Goal: Complete application form

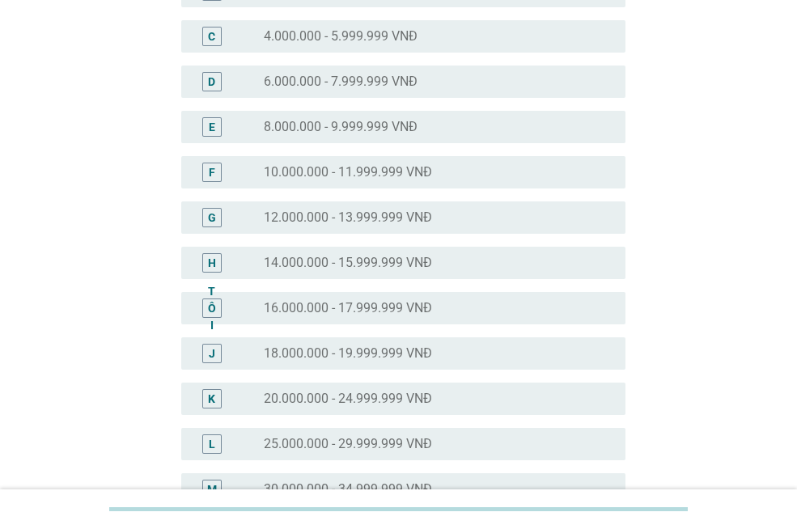
click at [472, 395] on div "nút radio chưa được chọn 20.000.000 - 24.999.999 VNĐ" at bounding box center [432, 399] width 336 height 16
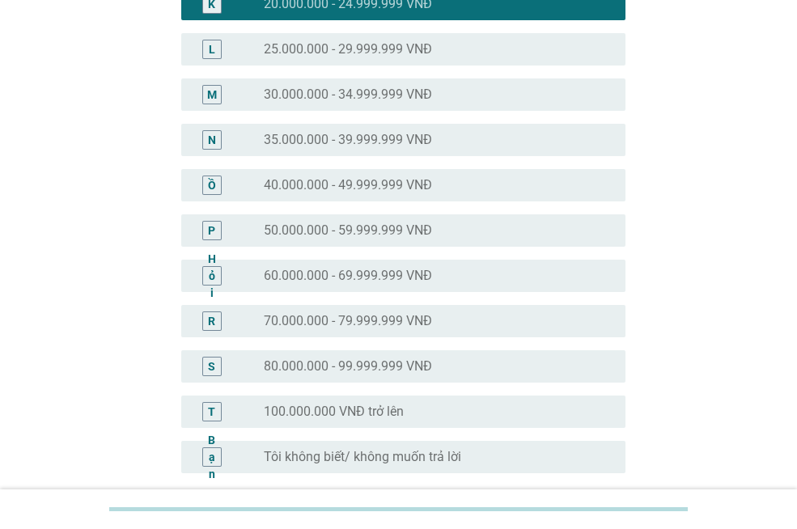
scroll to position [789, 0]
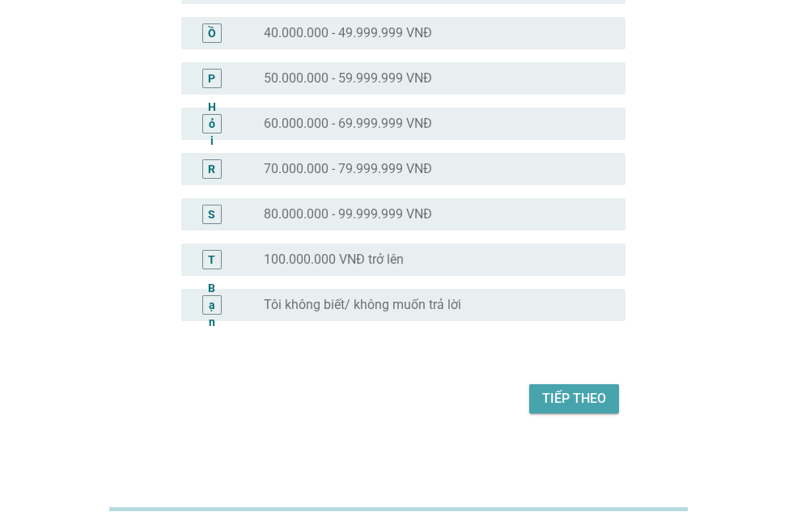
click at [555, 401] on font "Tiếp theo" at bounding box center [574, 398] width 64 height 15
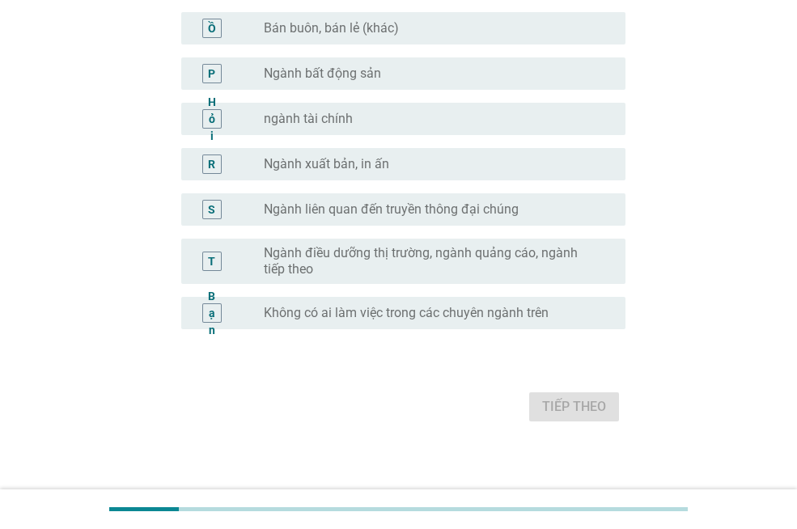
scroll to position [890, 0]
click at [502, 312] on font "Không có ai làm việc trong các chuyên ngành trên" at bounding box center [406, 310] width 285 height 15
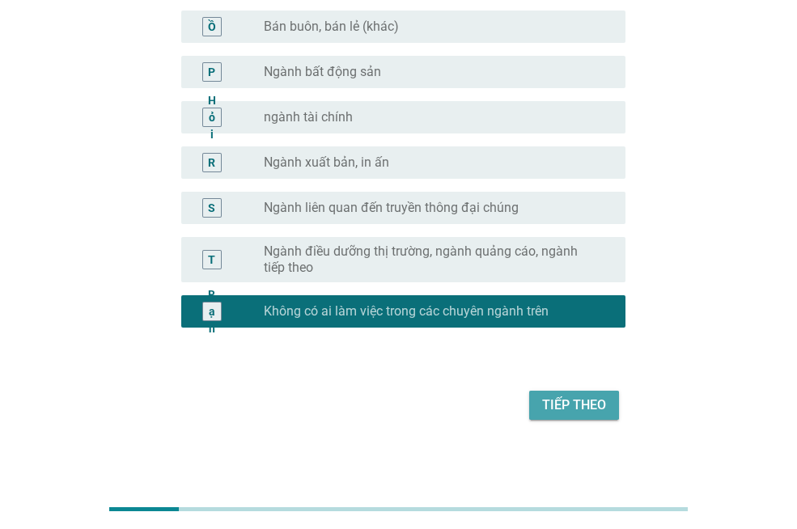
click at [561, 398] on font "Tiếp theo" at bounding box center [574, 404] width 64 height 15
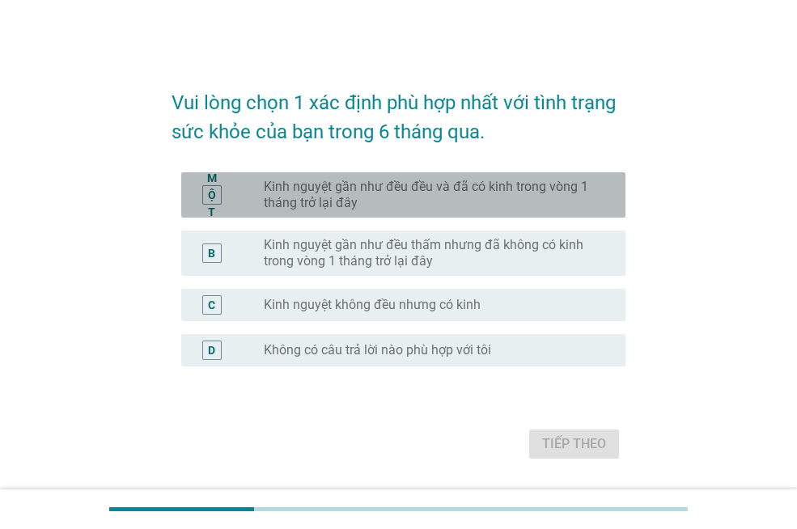
click at [493, 198] on font "Kinh nguyệt gần như đều đều và đã có kinh trong vòng 1 tháng trở lại đây" at bounding box center [432, 195] width 336 height 32
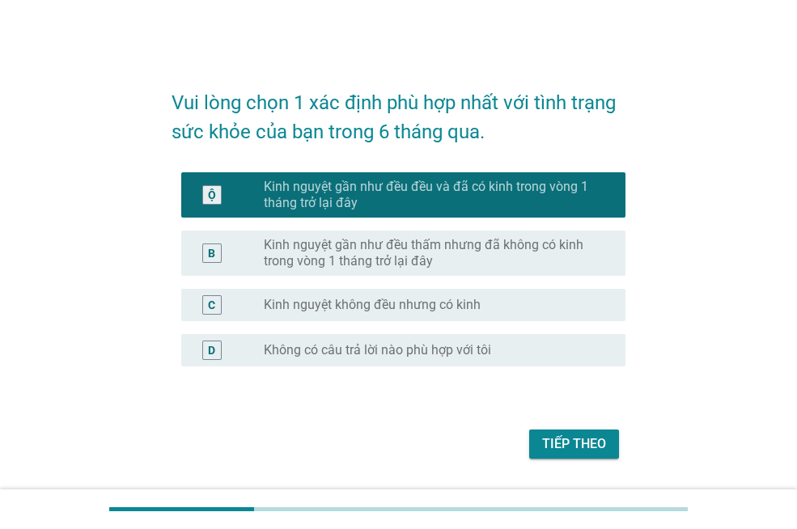
click at [570, 437] on font "Tiếp theo" at bounding box center [574, 443] width 64 height 15
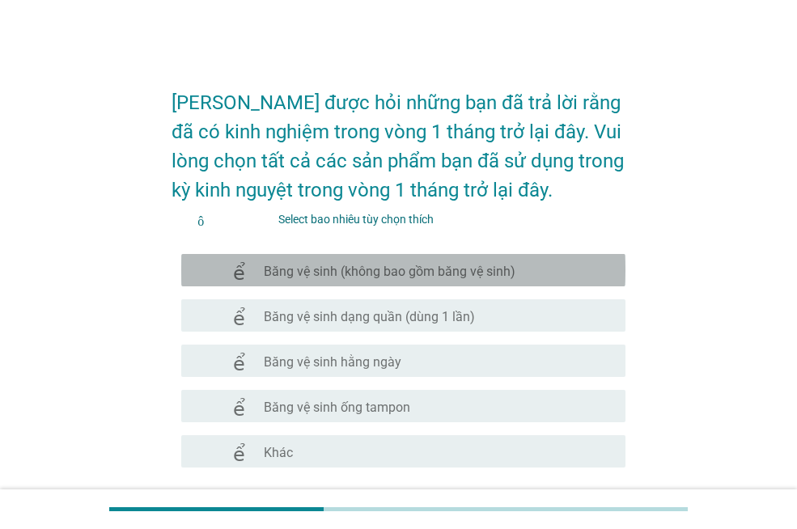
click at [566, 279] on div "check_box_outline_blank Băng vệ sinh (không bao gồm băng vệ sinh)" at bounding box center [438, 269] width 349 height 19
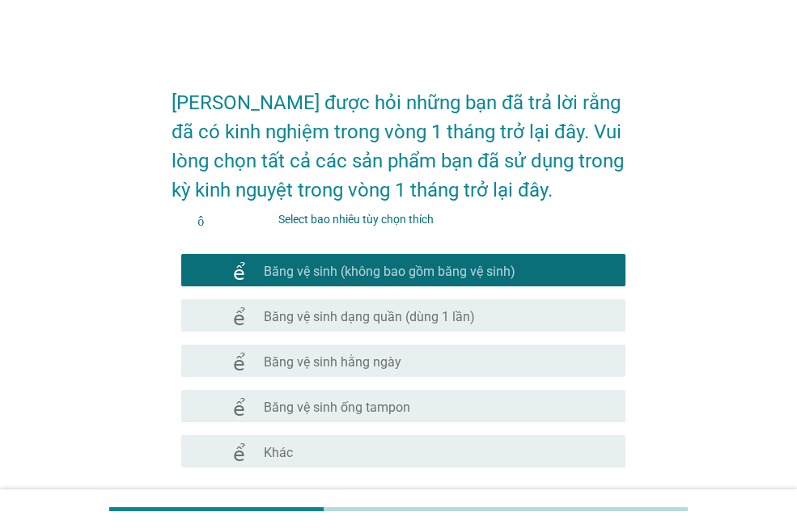
click at [523, 355] on div "check_box_outline_blank Băng vệ sinh hằng ngày" at bounding box center [438, 360] width 349 height 19
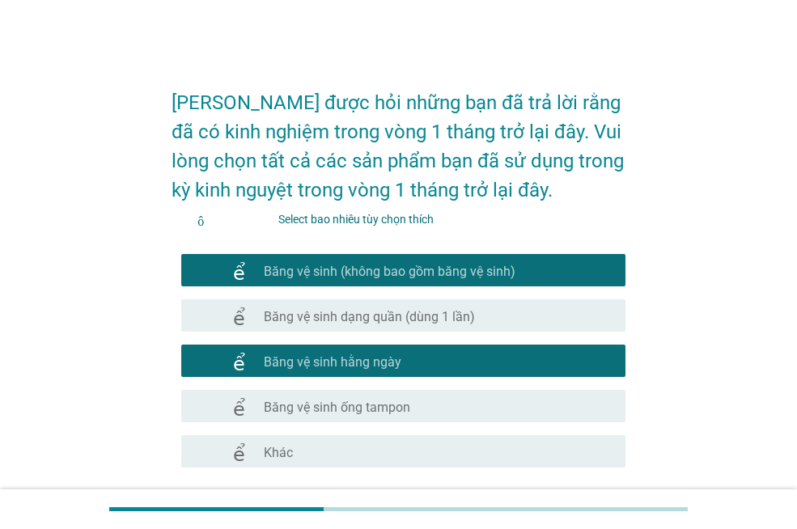
click at [514, 402] on div "check_box_outline_blank Băng vệ sinh ống tampon" at bounding box center [438, 405] width 349 height 19
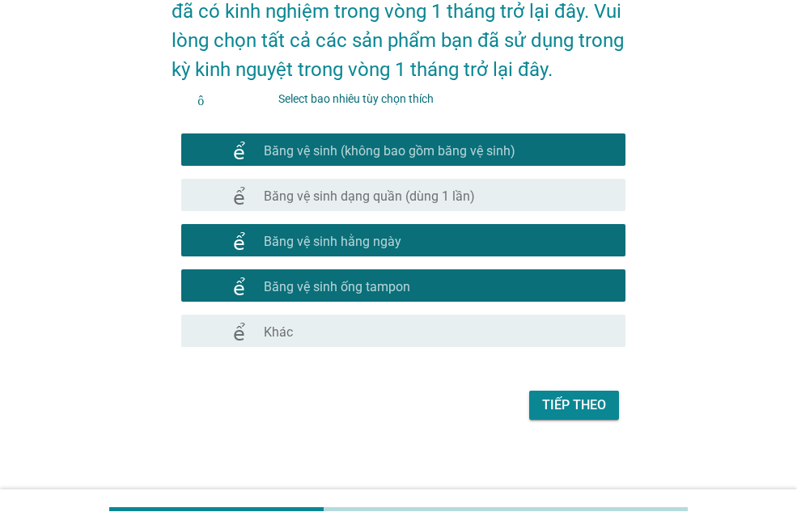
scroll to position [127, 0]
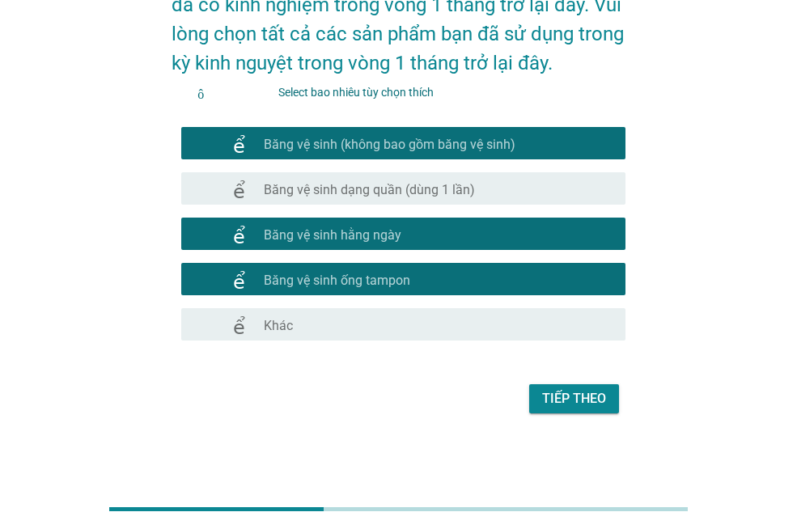
click at [567, 393] on font "Tiếp theo" at bounding box center [574, 398] width 64 height 15
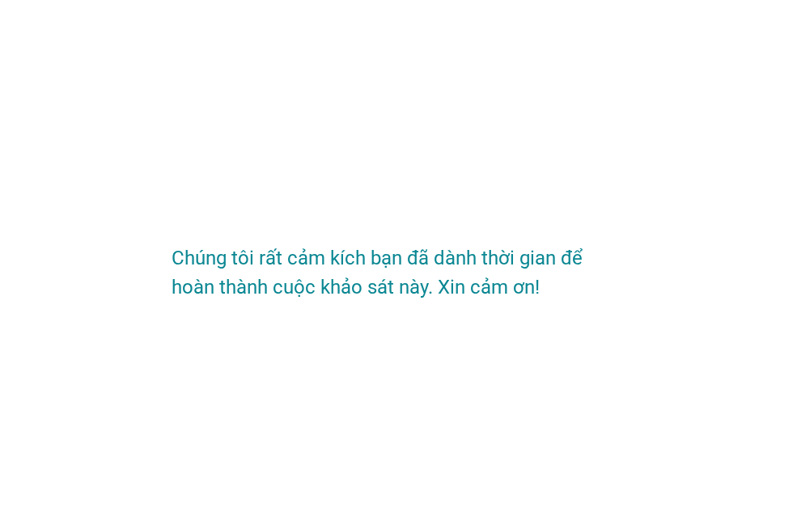
scroll to position [0, 0]
